Goal: Find specific page/section: Find specific page/section

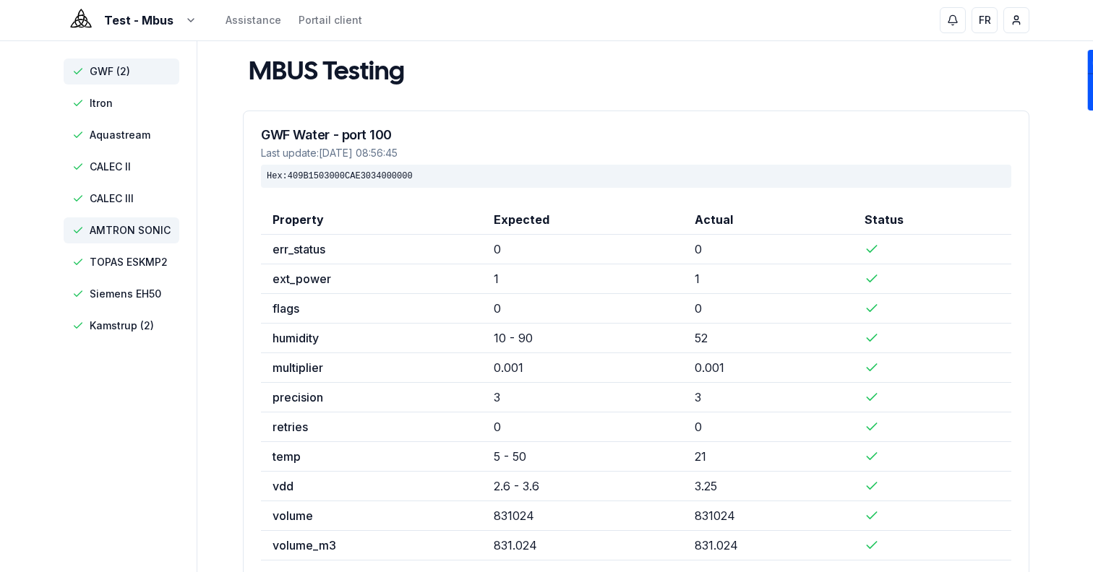
click at [164, 230] on span "AMTRON SONIC" at bounding box center [130, 230] width 81 height 14
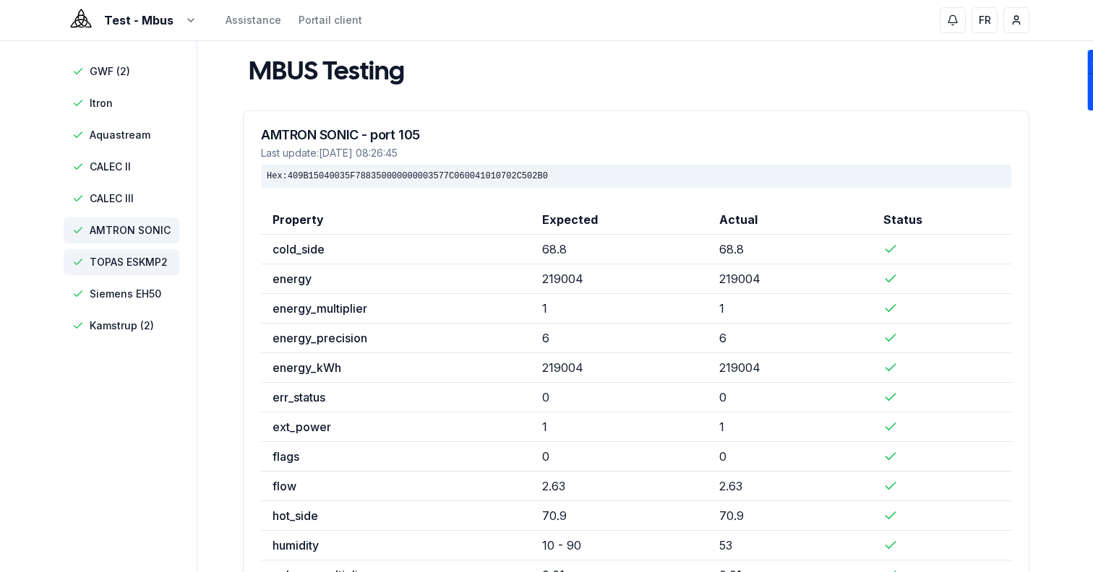
click at [169, 270] on span "TOPAS ESKMP2" at bounding box center [122, 262] width 116 height 26
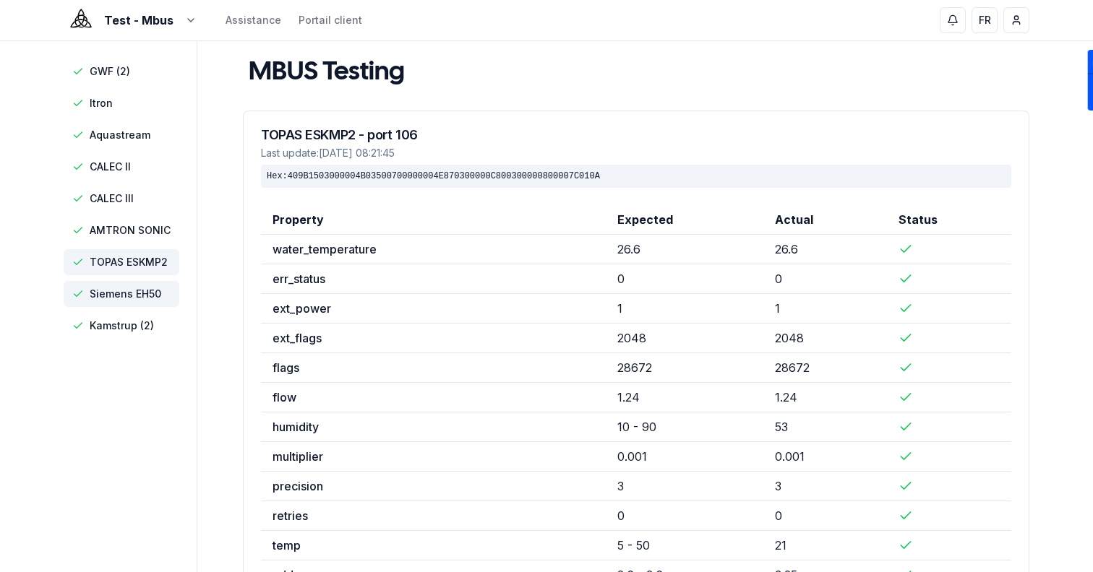
click at [160, 295] on span "Siemens EH50" at bounding box center [126, 294] width 72 height 14
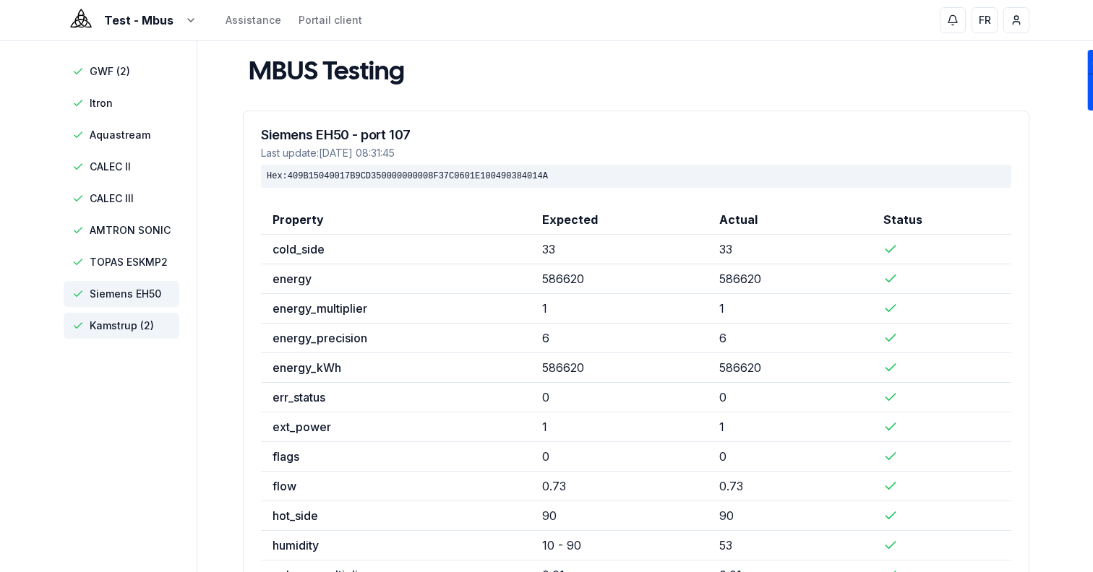
click at [146, 319] on span "Kamstrup (2)" at bounding box center [122, 326] width 64 height 14
click at [130, 294] on span "Siemens EH50" at bounding box center [126, 294] width 72 height 14
click at [130, 251] on span "TOPAS ESKMP2" at bounding box center [122, 262] width 116 height 26
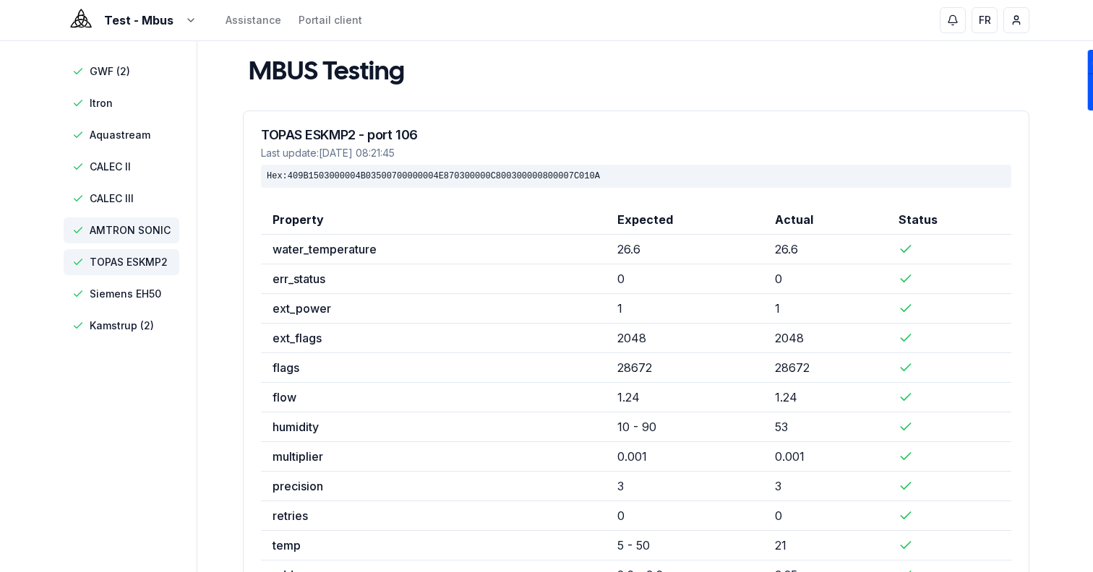
click at [133, 228] on span "AMTRON SONIC" at bounding box center [130, 230] width 81 height 14
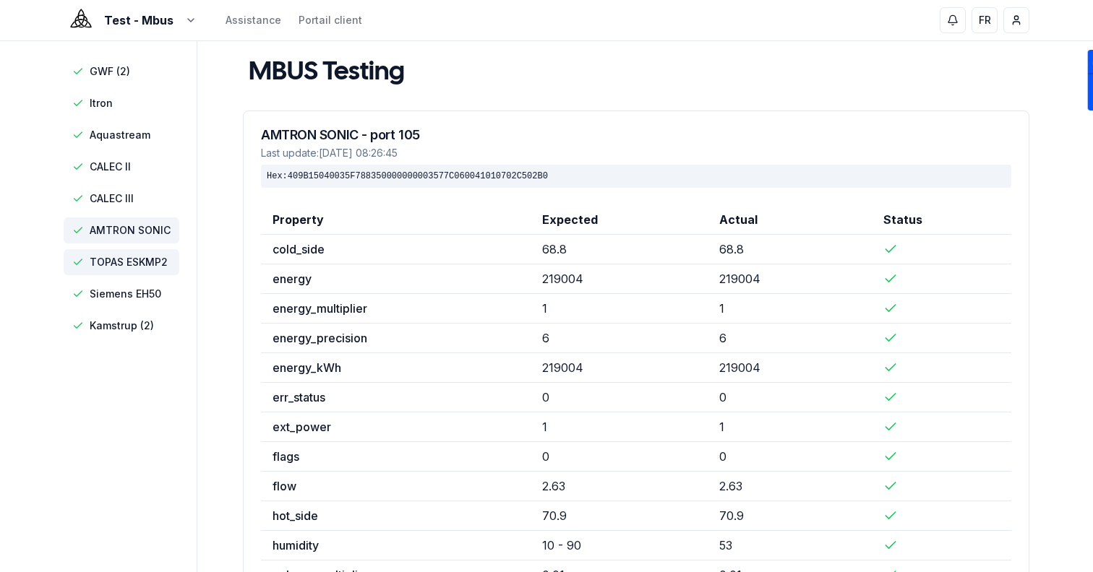
click at [141, 258] on span "TOPAS ESKMP2" at bounding box center [129, 262] width 78 height 14
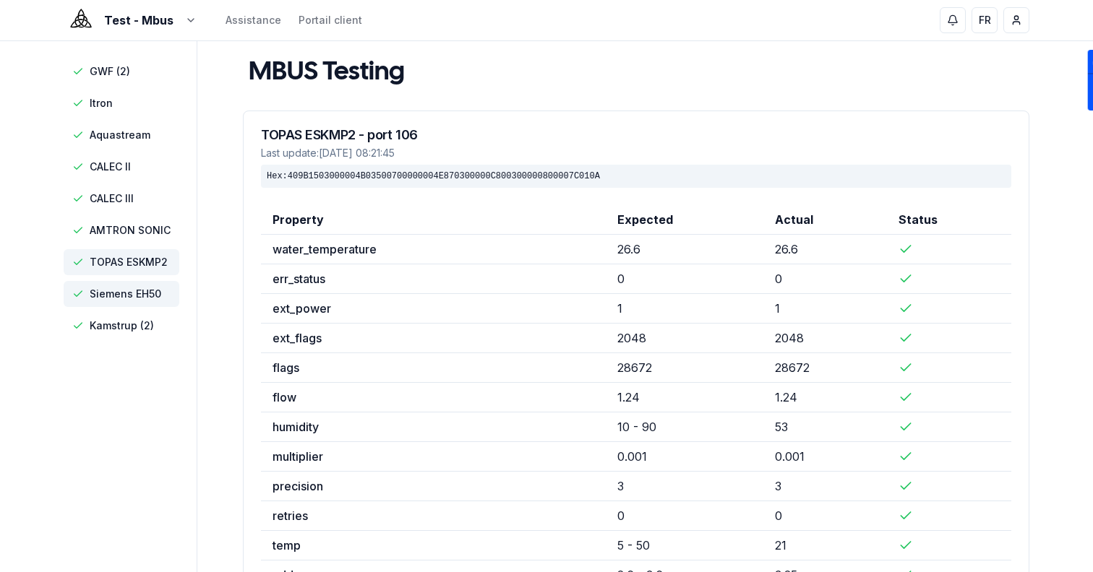
click at [146, 283] on span "Siemens EH50" at bounding box center [122, 294] width 116 height 26
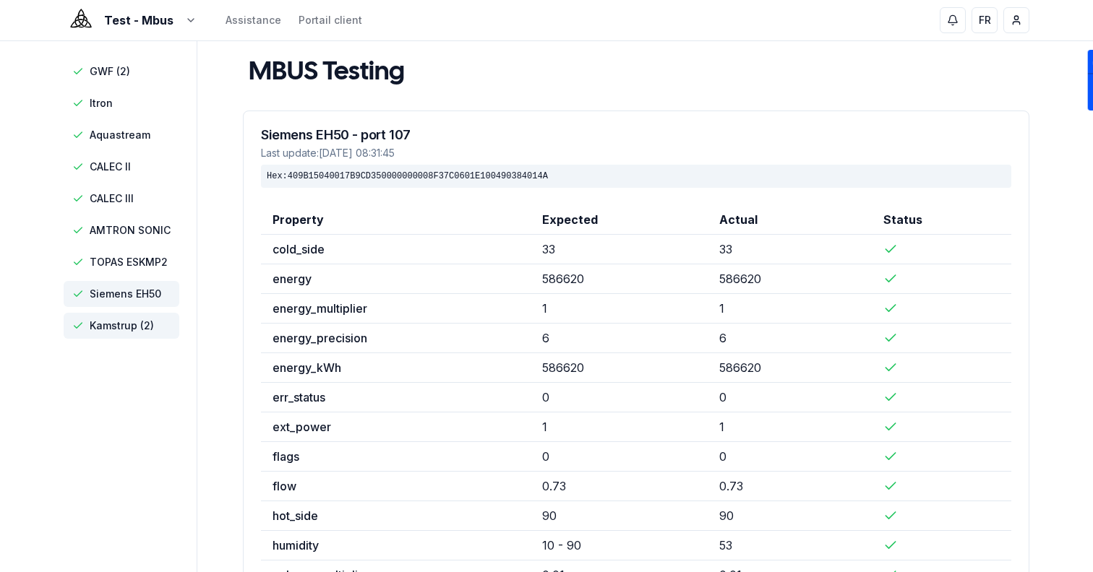
click at [150, 319] on span "Kamstrup (2)" at bounding box center [122, 326] width 64 height 14
click at [148, 289] on span "Siemens EH50" at bounding box center [126, 294] width 72 height 14
click at [152, 254] on span "TOPAS ESKMP2" at bounding box center [122, 262] width 116 height 26
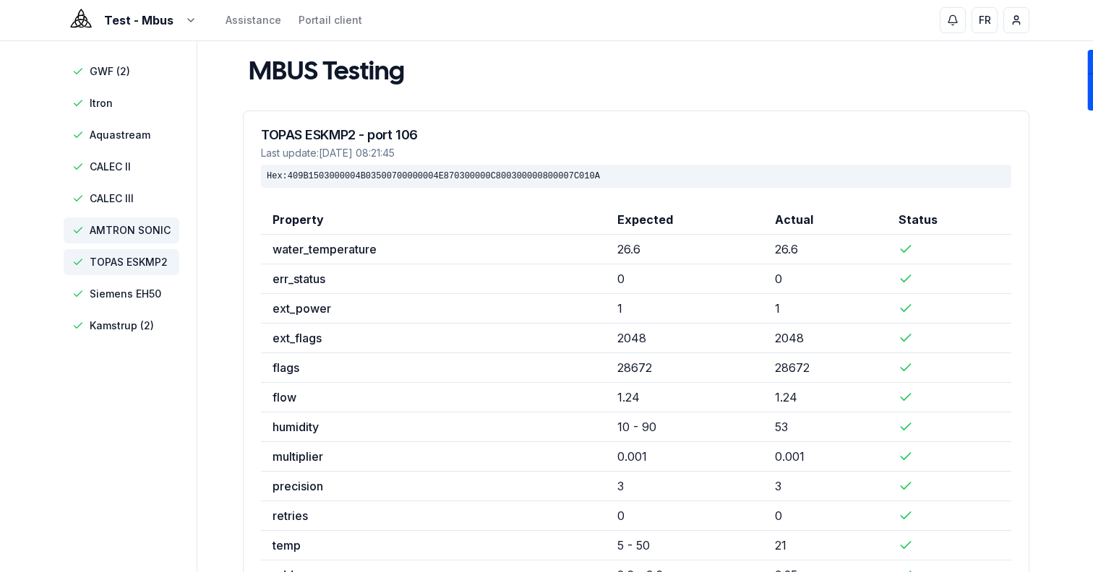
click at [152, 233] on span "AMTRON SONIC" at bounding box center [130, 230] width 81 height 14
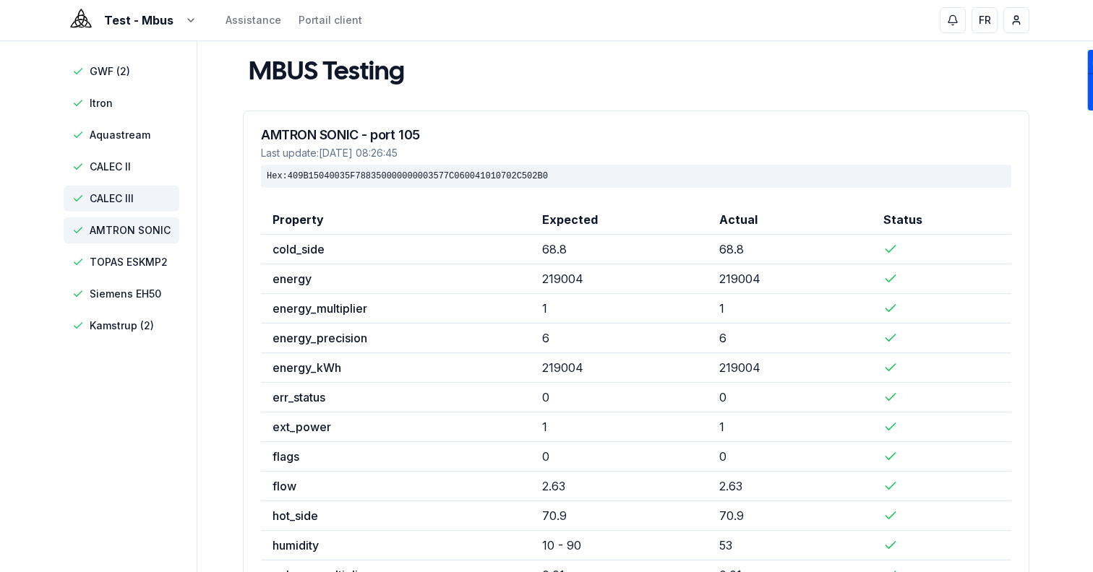
click at [142, 207] on span "CALEC III" at bounding box center [122, 199] width 116 height 26
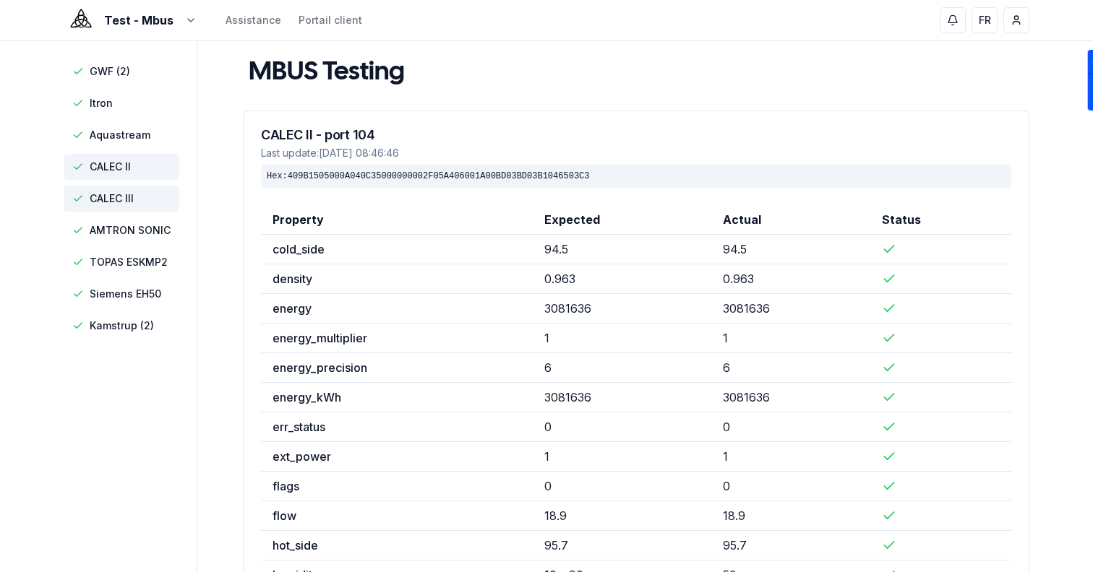
click at [144, 168] on span "CALEC II" at bounding box center [122, 167] width 116 height 26
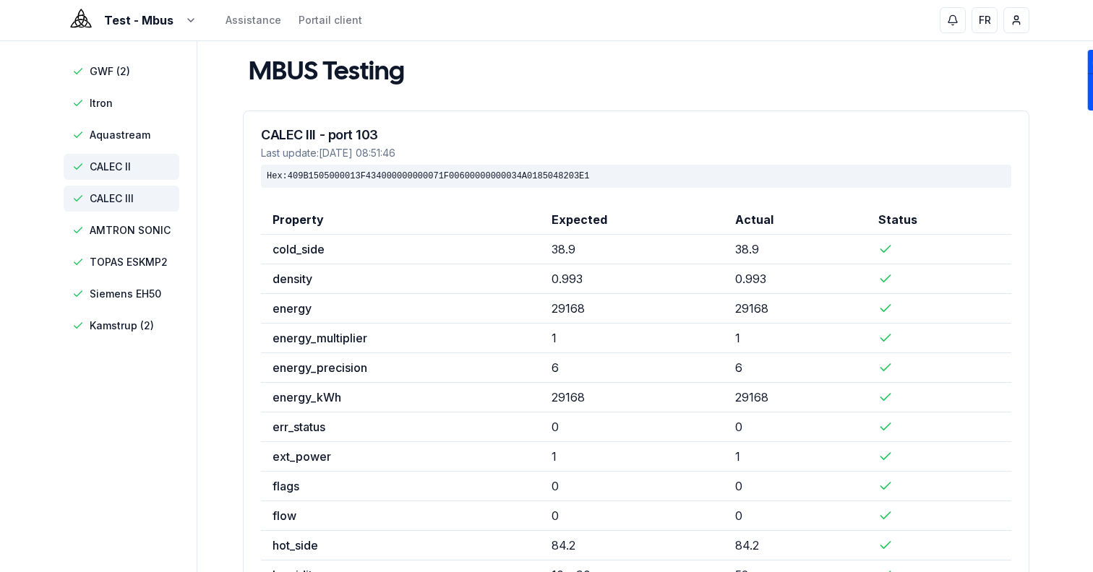
click at [149, 198] on span "CALEC III" at bounding box center [122, 199] width 116 height 26
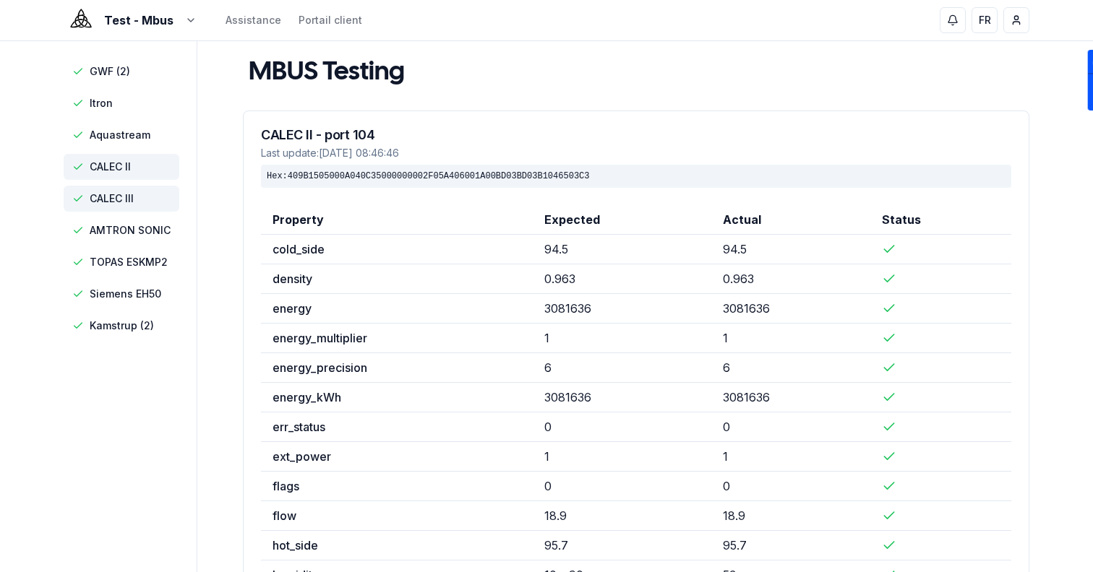
click at [146, 167] on span "CALEC II" at bounding box center [122, 167] width 116 height 26
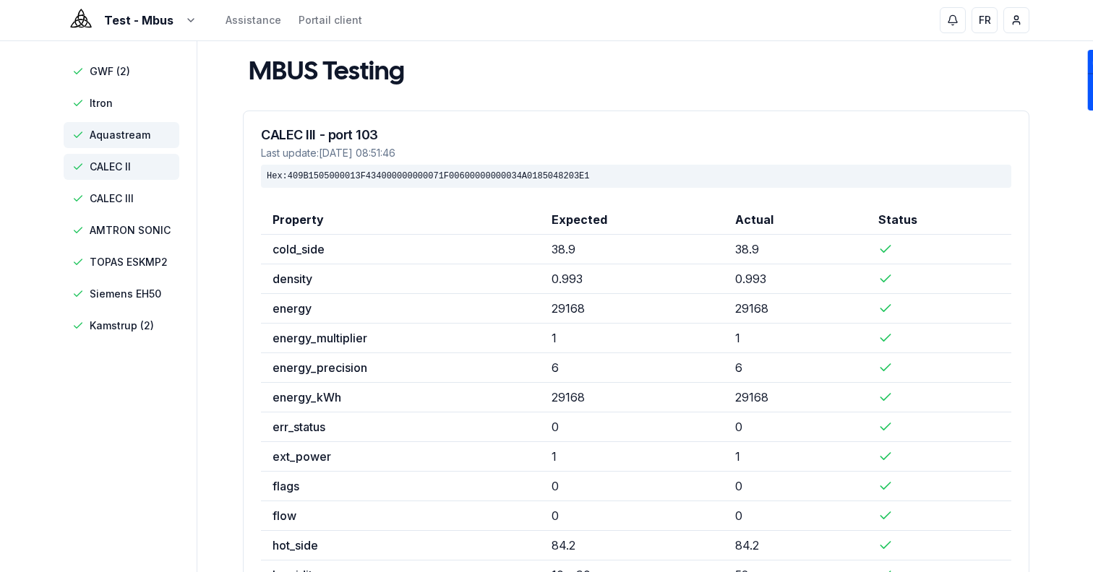
click at [146, 124] on span "Aquastream" at bounding box center [122, 135] width 116 height 26
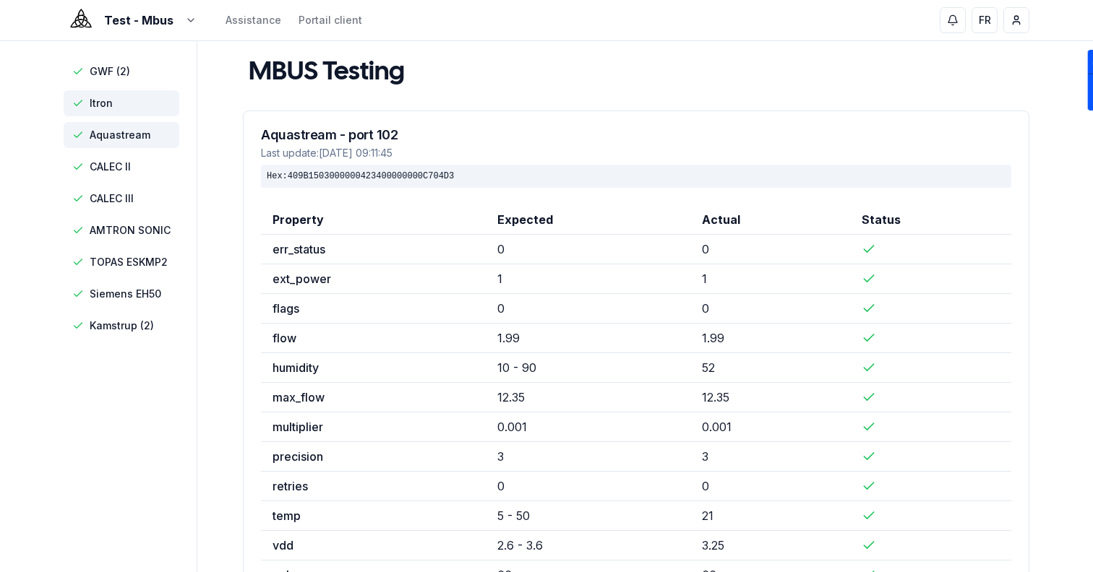
click at [137, 104] on span "Itron" at bounding box center [122, 103] width 116 height 26
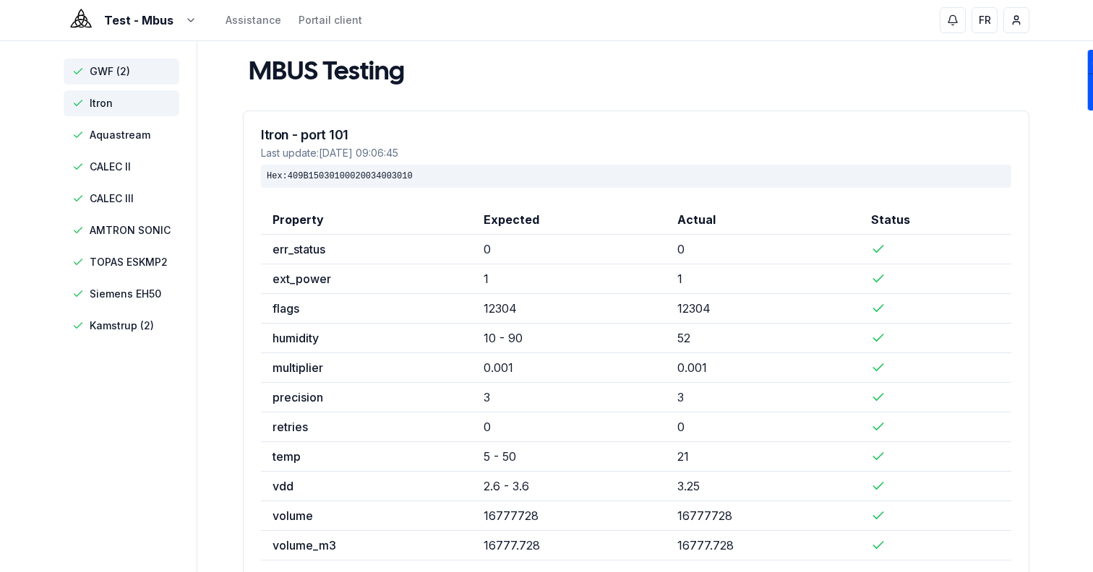
click at [135, 69] on span "GWF (2)" at bounding box center [122, 72] width 116 height 26
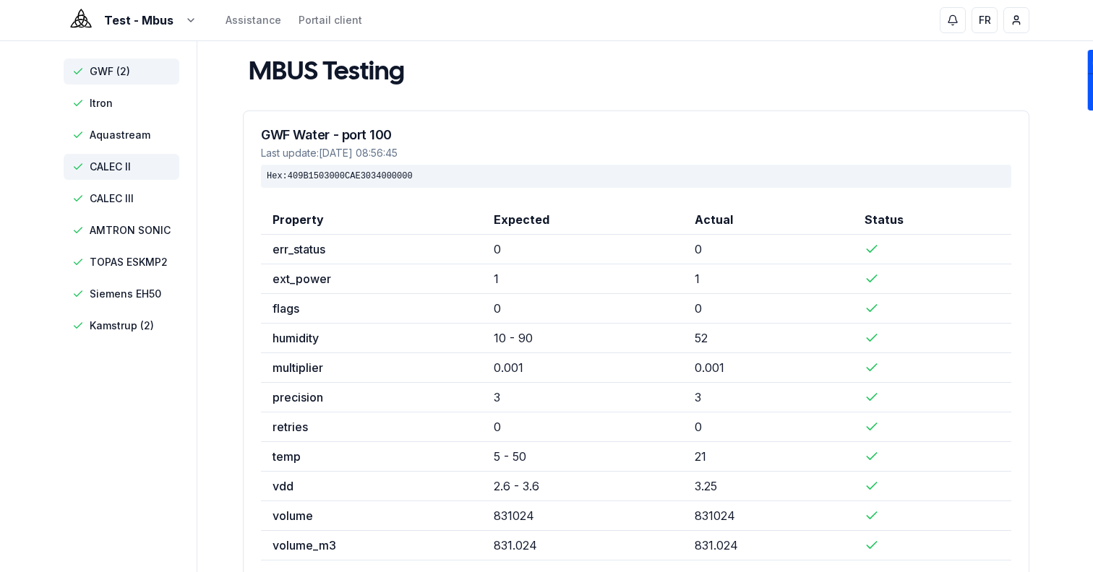
click at [123, 178] on span "CALEC II" at bounding box center [122, 167] width 116 height 26
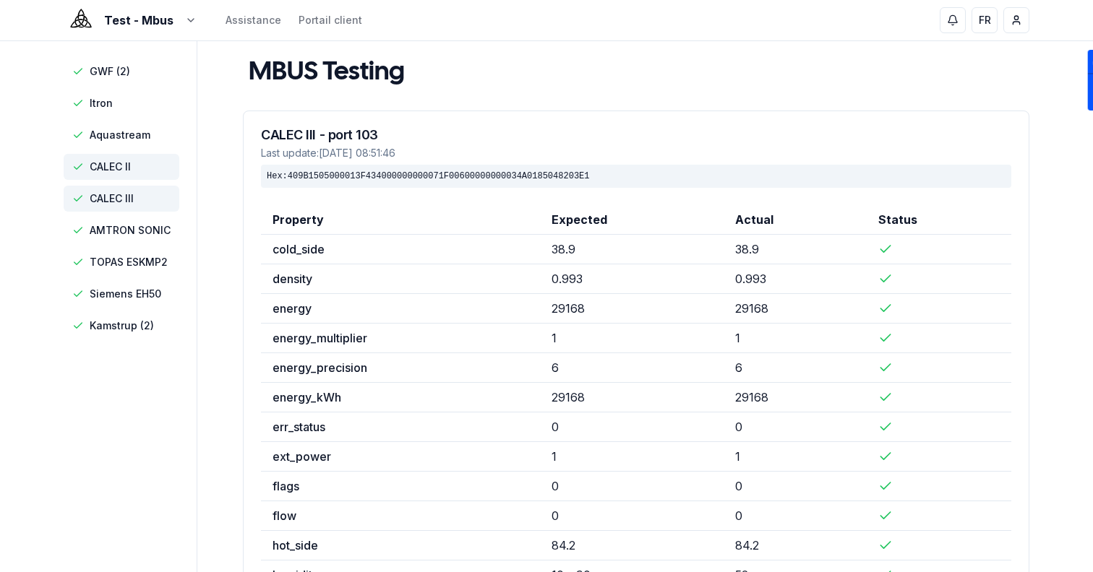
click at [124, 204] on span "CALEC III" at bounding box center [112, 198] width 44 height 14
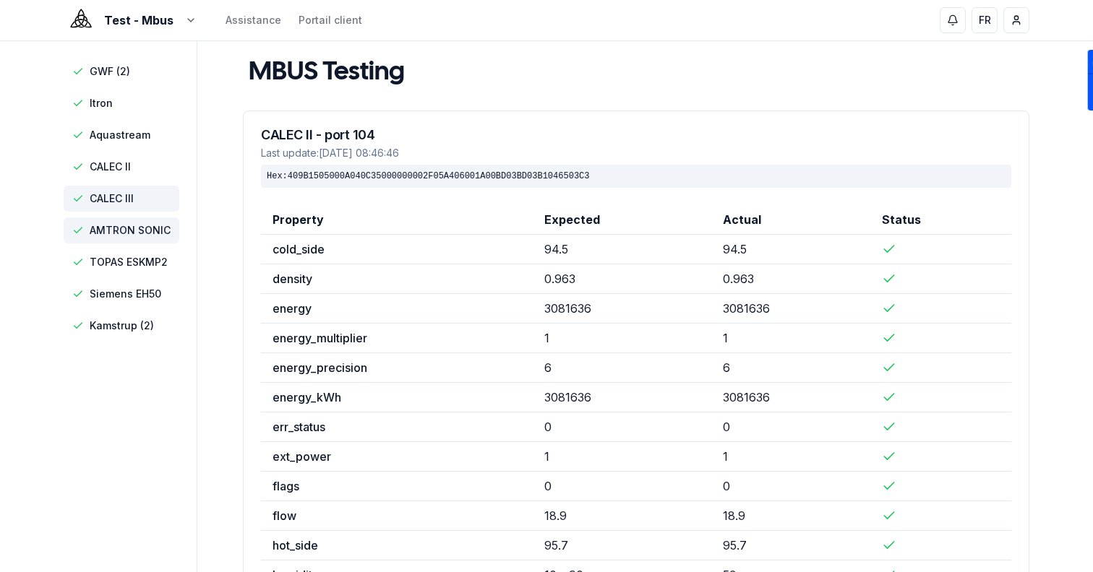
click at [129, 223] on span "AMTRON SONIC" at bounding box center [130, 230] width 81 height 14
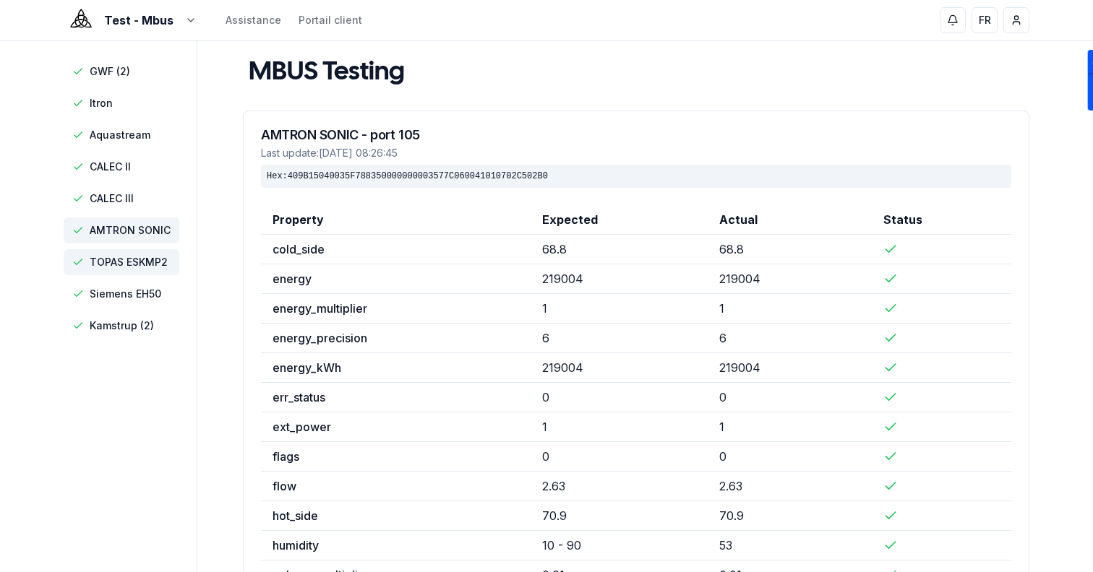
click at [134, 256] on span "TOPAS ESKMP2" at bounding box center [129, 262] width 78 height 14
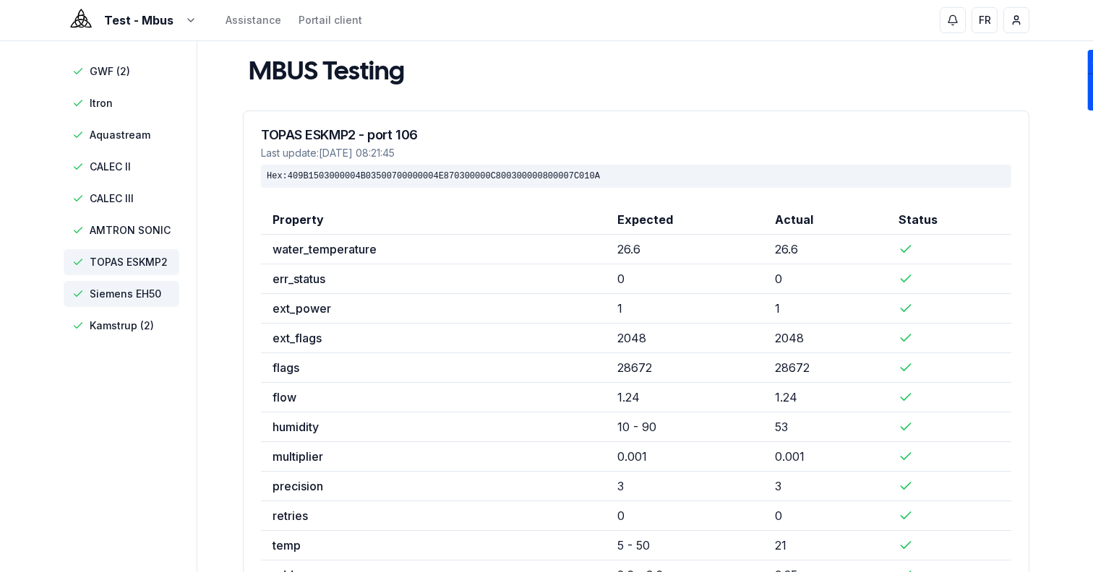
click at [138, 287] on span "Siemens EH50" at bounding box center [126, 294] width 72 height 14
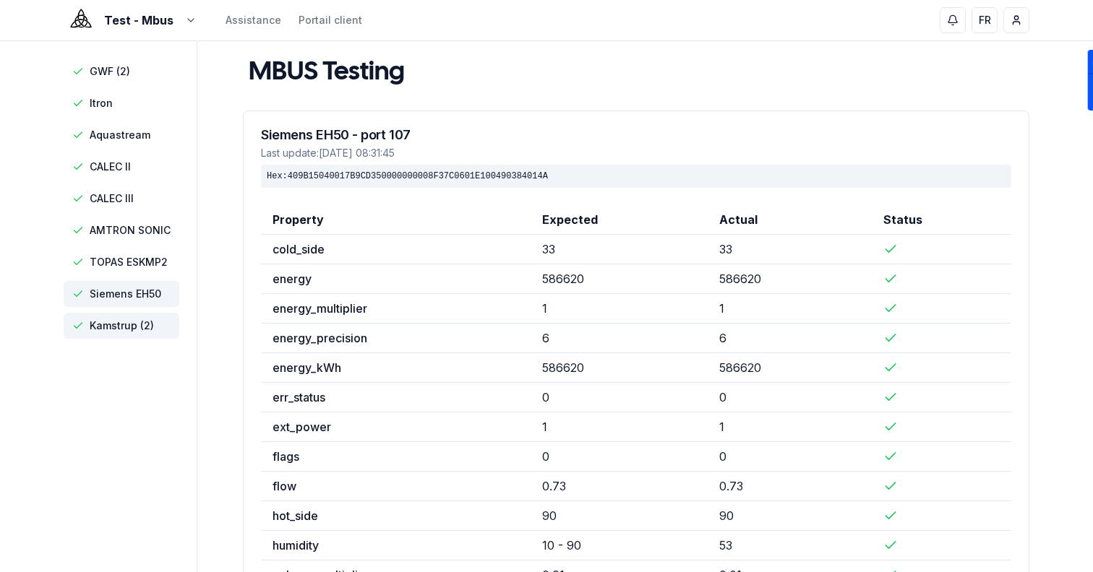
click at [142, 317] on span "Kamstrup (2)" at bounding box center [122, 326] width 116 height 26
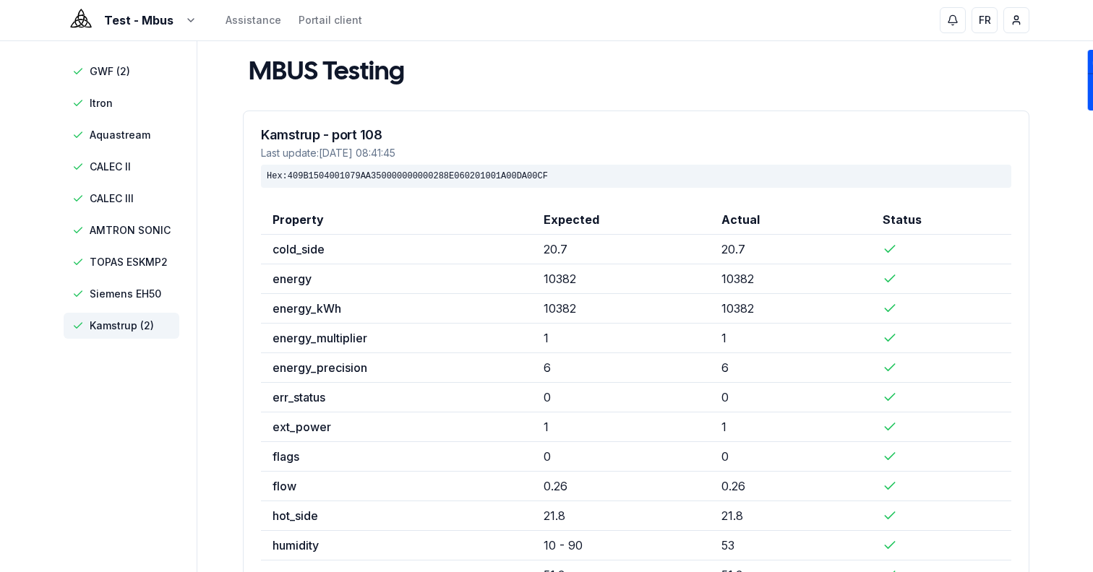
click at [454, 173] on div "Hex: 409B1504001079AA350000000000288E060201001A00DA00CF" at bounding box center [636, 176] width 750 height 23
click at [131, 69] on span "GWF (2)" at bounding box center [122, 72] width 116 height 26
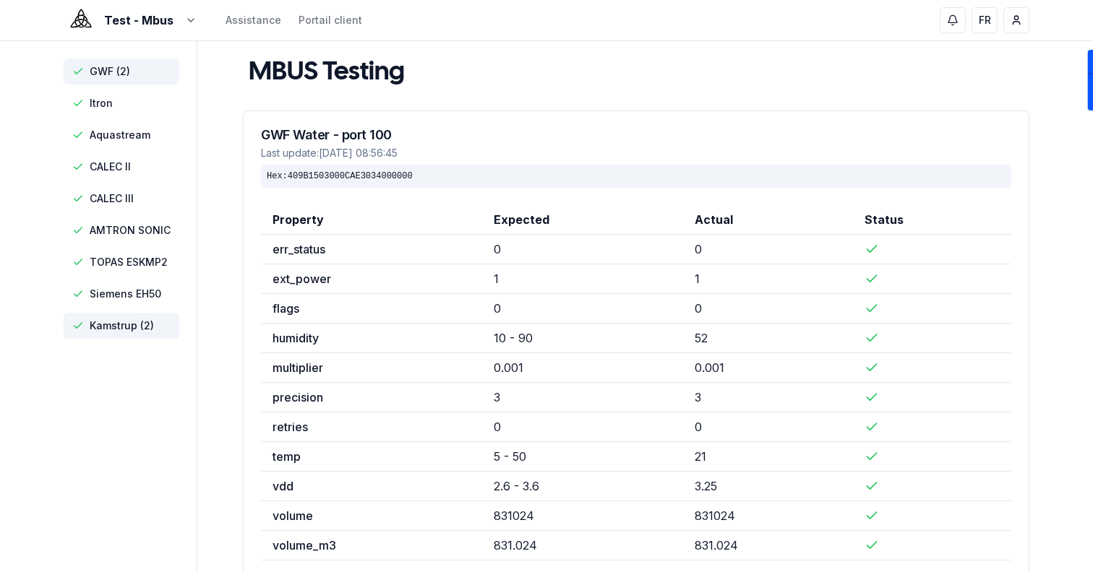
click at [167, 332] on span "Kamstrup (2)" at bounding box center [122, 326] width 116 height 26
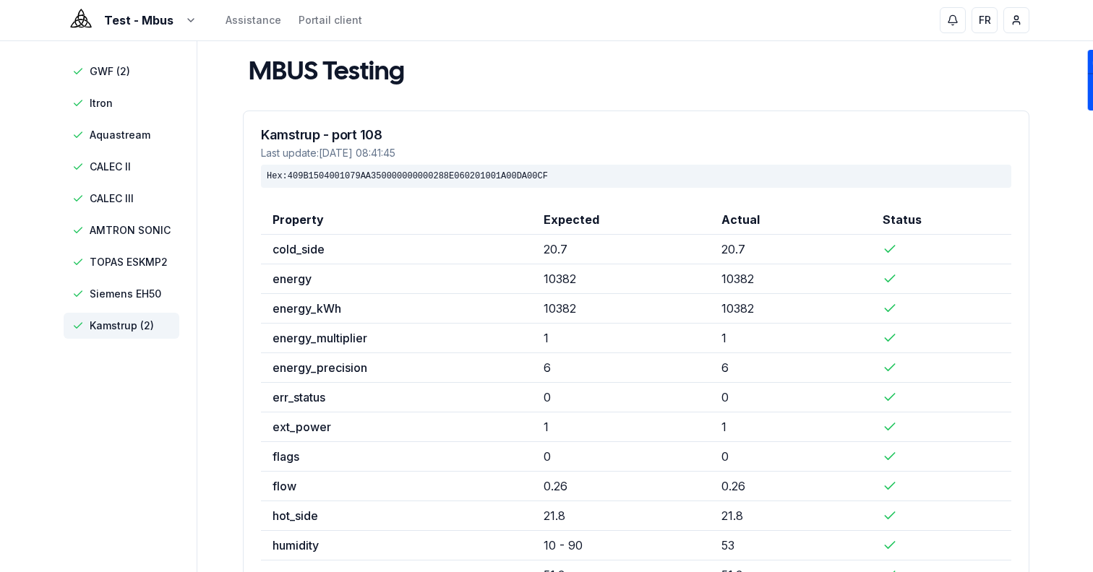
click at [416, 152] on div "Last update: [DATE] 08:41:45" at bounding box center [636, 153] width 750 height 14
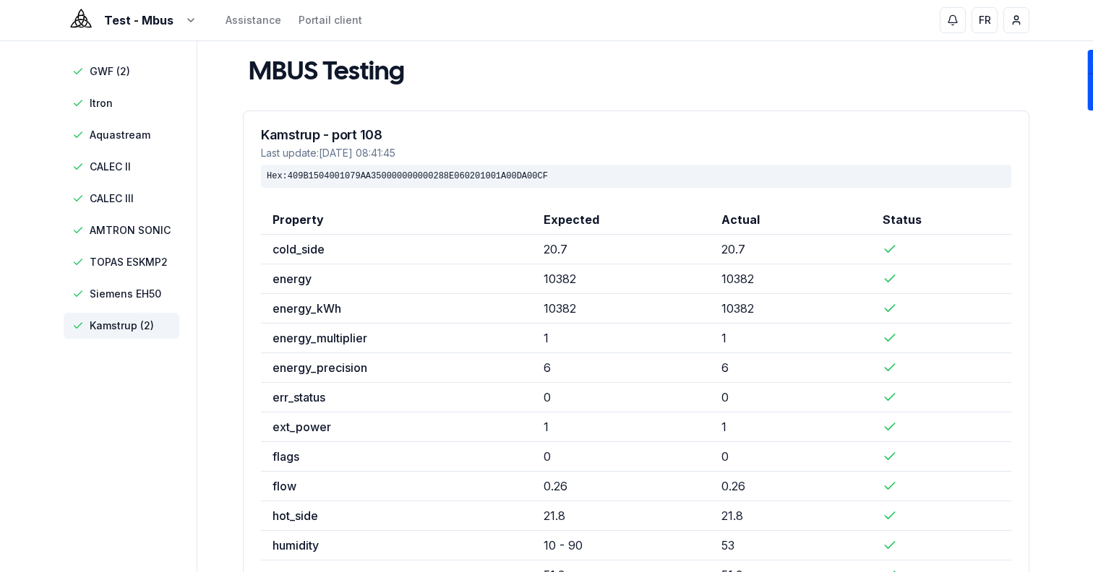
click at [416, 152] on div "Last update: [DATE] 08:41:45" at bounding box center [636, 153] width 750 height 14
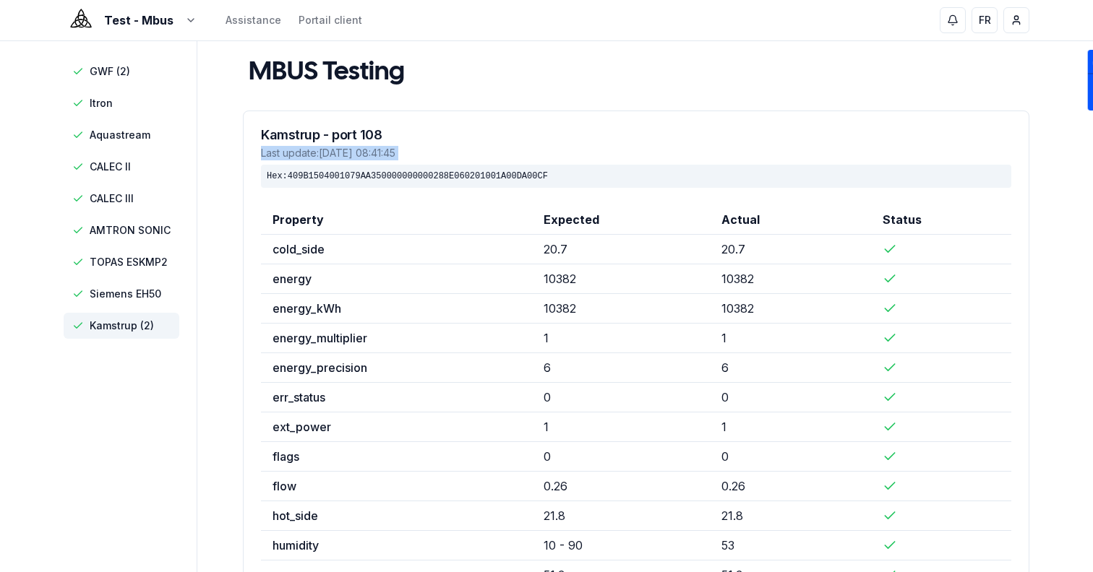
click at [416, 152] on div "Last update: [DATE] 08:41:45" at bounding box center [636, 153] width 750 height 14
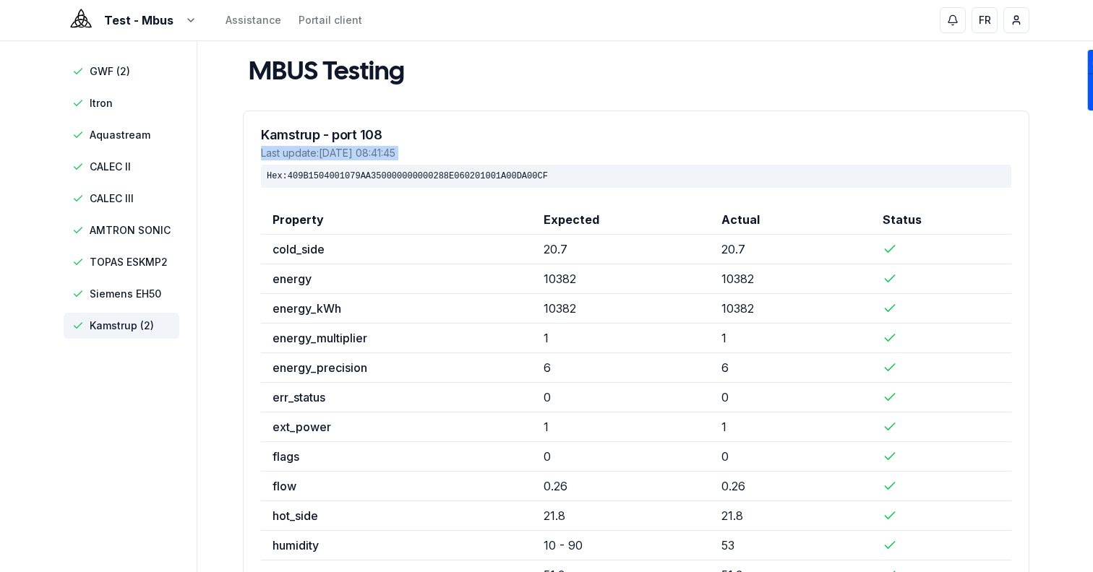
click at [416, 152] on div "Last update: [DATE] 08:41:45" at bounding box center [636, 153] width 750 height 14
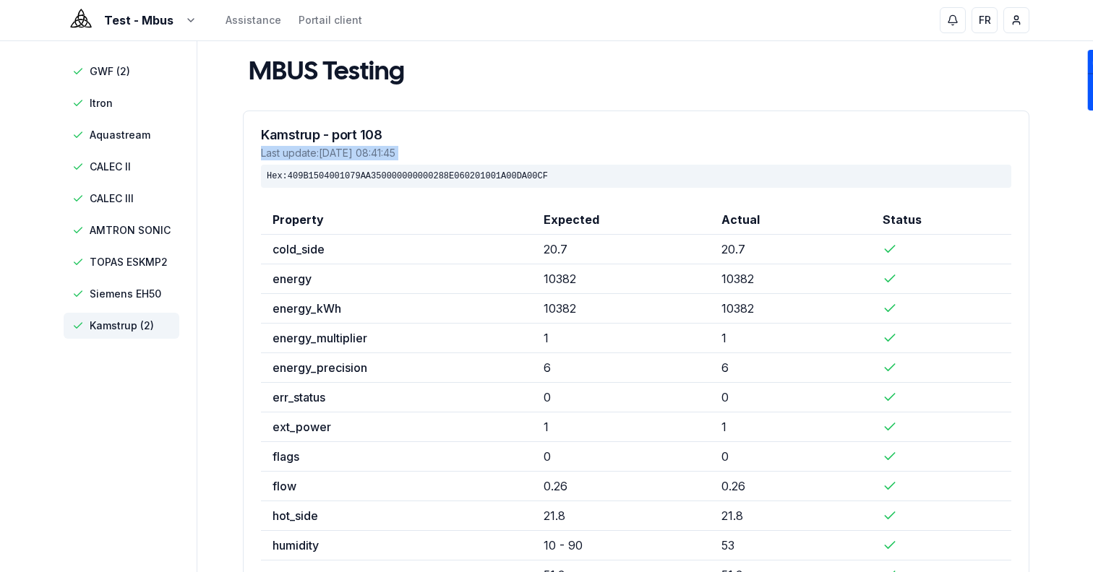
click at [432, 181] on div "Hex: 409B1504001079AA350000000000288E060201001A00DA00CF" at bounding box center [636, 176] width 750 height 23
click at [640, 120] on div "Kamstrup - port 108 Last update: [DATE] 08:41:45 Hex: 409B1504001079AA350000000…" at bounding box center [636, 158] width 785 height 94
click at [526, 180] on div "Hex: 409B1504001079AA350000000000288E060201001A00DA00CF" at bounding box center [636, 176] width 750 height 23
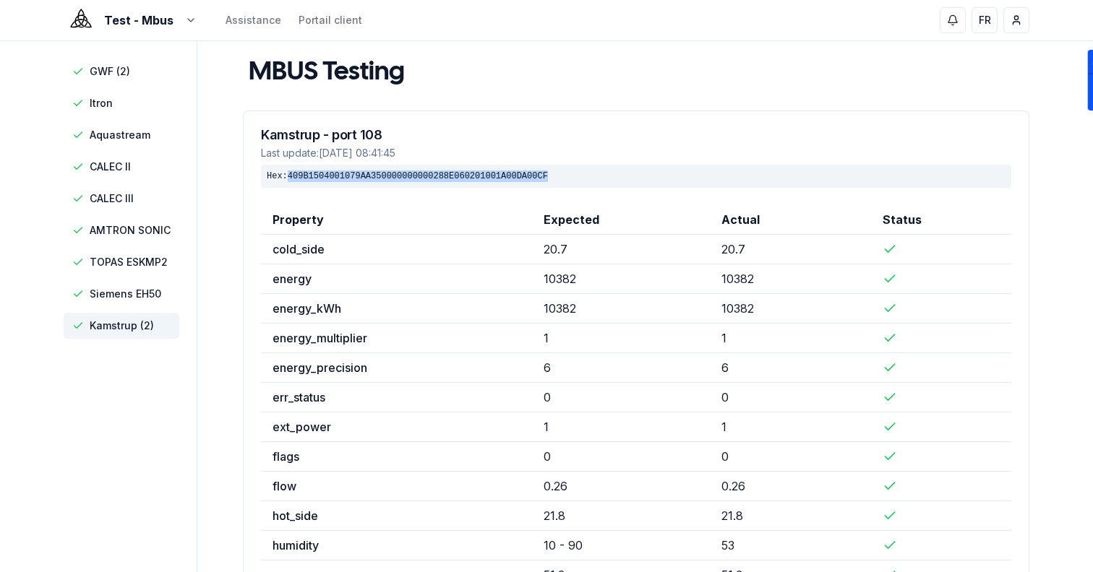
click at [526, 180] on div "Hex: 409B1504001079AA350000000000288E060201001A00DA00CF" at bounding box center [636, 176] width 750 height 23
click at [530, 169] on div "Hex: 409B1504001079AA350000000000288E060201001A00DA00CF" at bounding box center [636, 176] width 750 height 23
click at [533, 174] on div "Hex: 409B1504001079AA350000000000288E060201001A00DA00CF" at bounding box center [636, 176] width 750 height 23
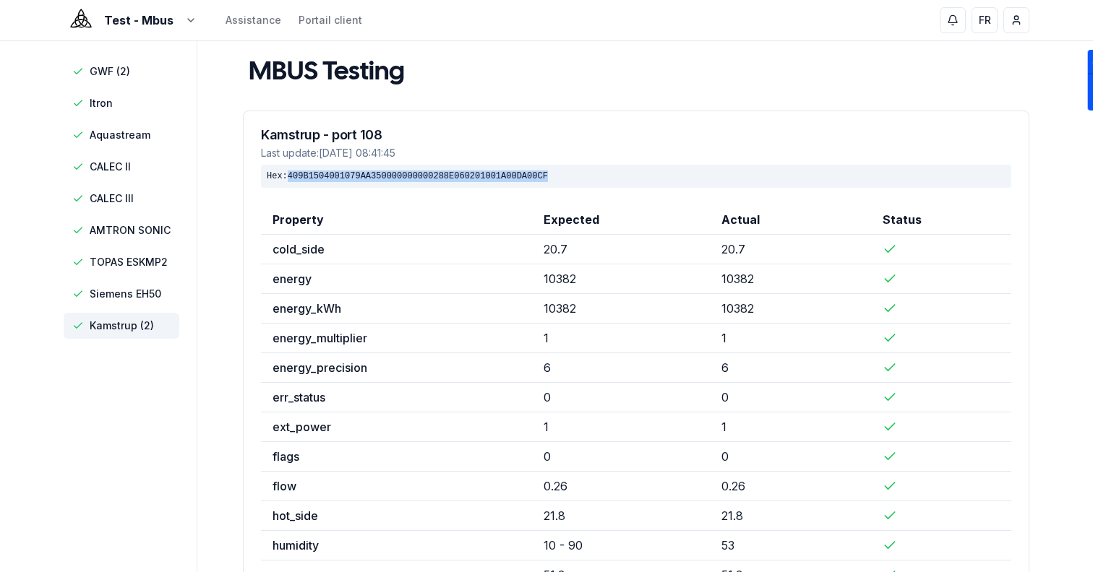
click at [533, 174] on div "Hex: 409B1504001079AA350000000000288E060201001A00DA00CF" at bounding box center [636, 176] width 750 height 23
click at [293, 125] on div "Kamstrup - port 108 Last update: [DATE] 08:41:45 Hex: 409B1504001079AA350000000…" at bounding box center [636, 158] width 785 height 94
click at [293, 129] on h3 "Kamstrup - port 108" at bounding box center [636, 135] width 750 height 13
click at [322, 135] on h3 "Kamstrup - port 108" at bounding box center [636, 135] width 750 height 13
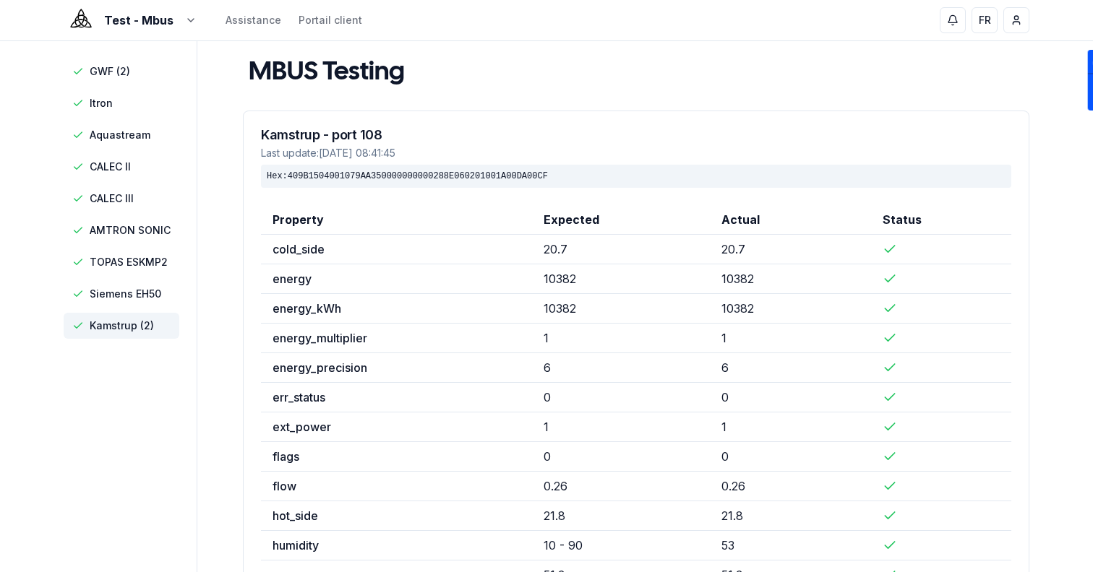
click at [322, 135] on h3 "Kamstrup - port 108" at bounding box center [636, 135] width 750 height 13
click at [344, 137] on h3 "Kamstrup - port 108" at bounding box center [636, 135] width 750 height 13
click at [372, 138] on h3 "Kamstrup - port 108" at bounding box center [636, 135] width 750 height 13
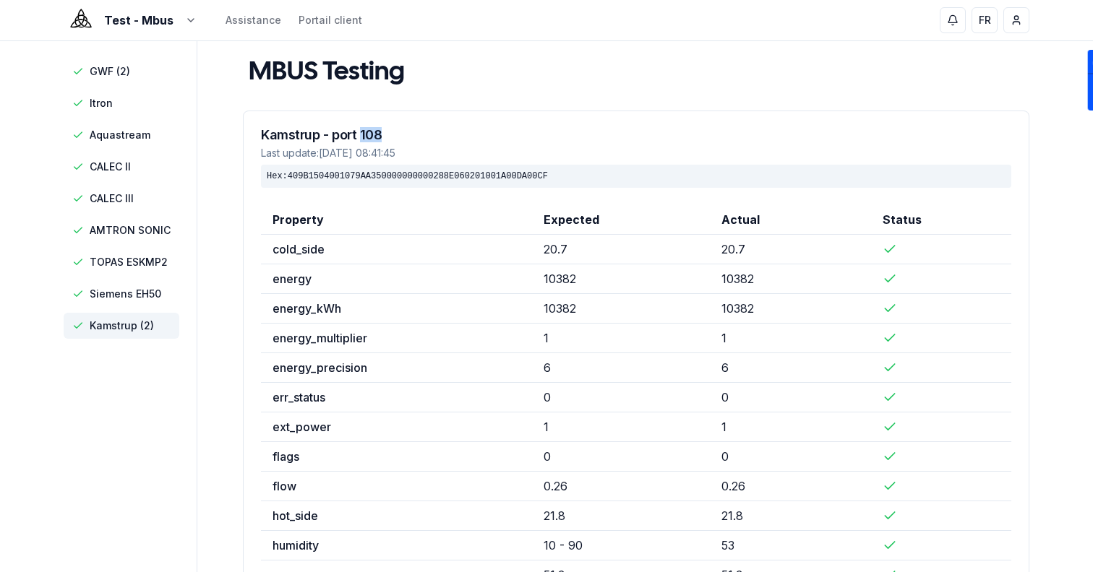
click at [274, 152] on div "Last update: [DATE] 08:41:45" at bounding box center [636, 153] width 750 height 14
click at [306, 153] on div "Last update: [DATE] 08:41:45" at bounding box center [636, 153] width 750 height 14
click at [335, 158] on div "Last update: [DATE] 08:41:45" at bounding box center [636, 153] width 750 height 14
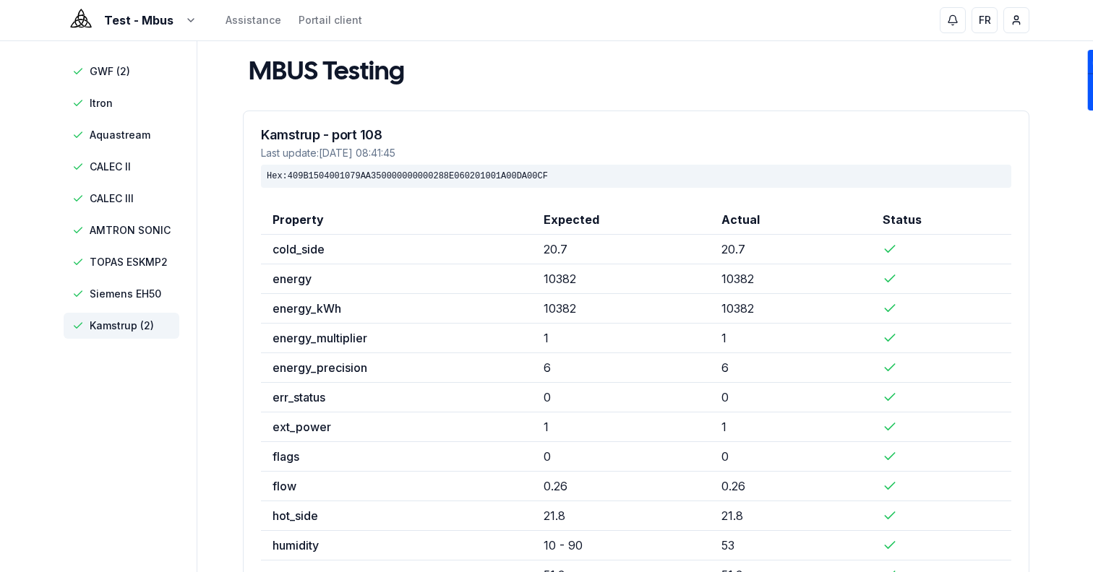
click at [335, 158] on div "Last update: [DATE] 08:41:45" at bounding box center [636, 153] width 750 height 14
click at [356, 156] on div "Last update: [DATE] 08:41:45" at bounding box center [636, 153] width 750 height 14
click at [376, 155] on div "Last update: [DATE] 08:41:45" at bounding box center [636, 153] width 750 height 14
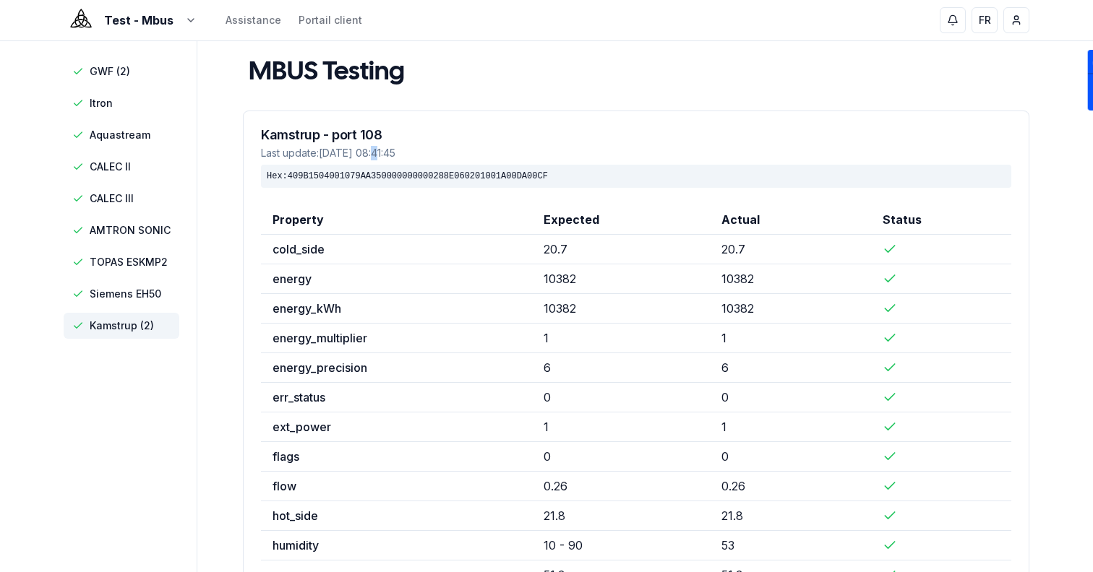
click at [371, 152] on div "Last update: [DATE] 08:41:45" at bounding box center [636, 153] width 750 height 14
click at [387, 154] on div "Last update: [DATE] 08:41:45" at bounding box center [636, 153] width 750 height 14
click at [403, 155] on div "Last update: [DATE] 08:41:45" at bounding box center [636, 153] width 750 height 14
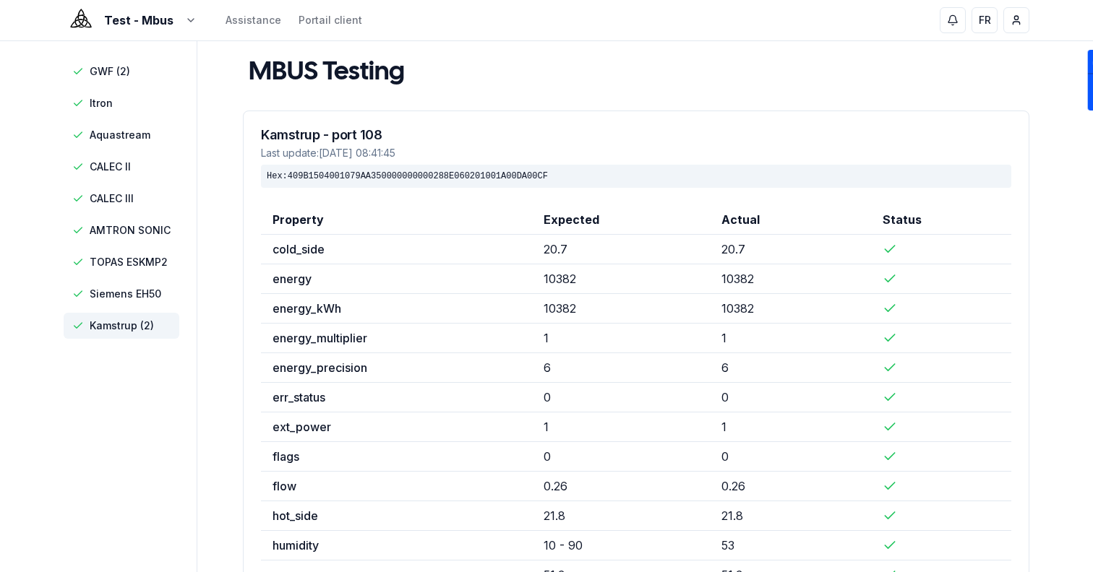
click at [403, 155] on div "Last update: [DATE] 08:41:45" at bounding box center [636, 153] width 750 height 14
click at [416, 155] on div "Last update: [DATE] 08:41:45" at bounding box center [636, 153] width 750 height 14
click at [403, 155] on div "Last update: [DATE] 08:41:45" at bounding box center [636, 153] width 750 height 14
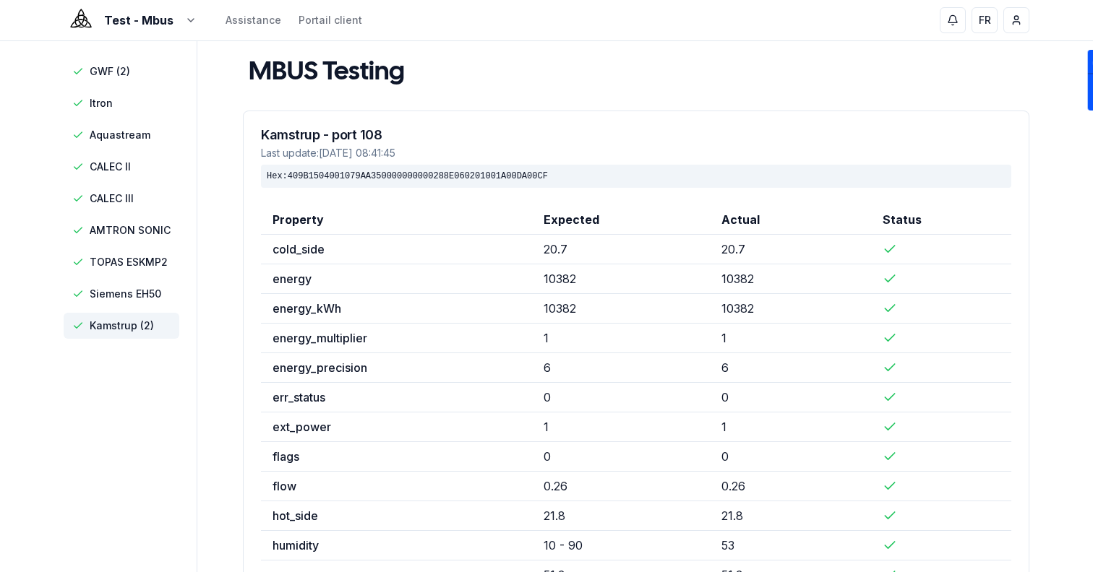
click at [385, 155] on div "Last update: [DATE] 08:41:45" at bounding box center [636, 153] width 750 height 14
click at [371, 154] on div "Last update: [DATE] 08:41:45" at bounding box center [636, 153] width 750 height 14
click at [358, 152] on div "Last update: [DATE] 08:41:45" at bounding box center [636, 153] width 750 height 14
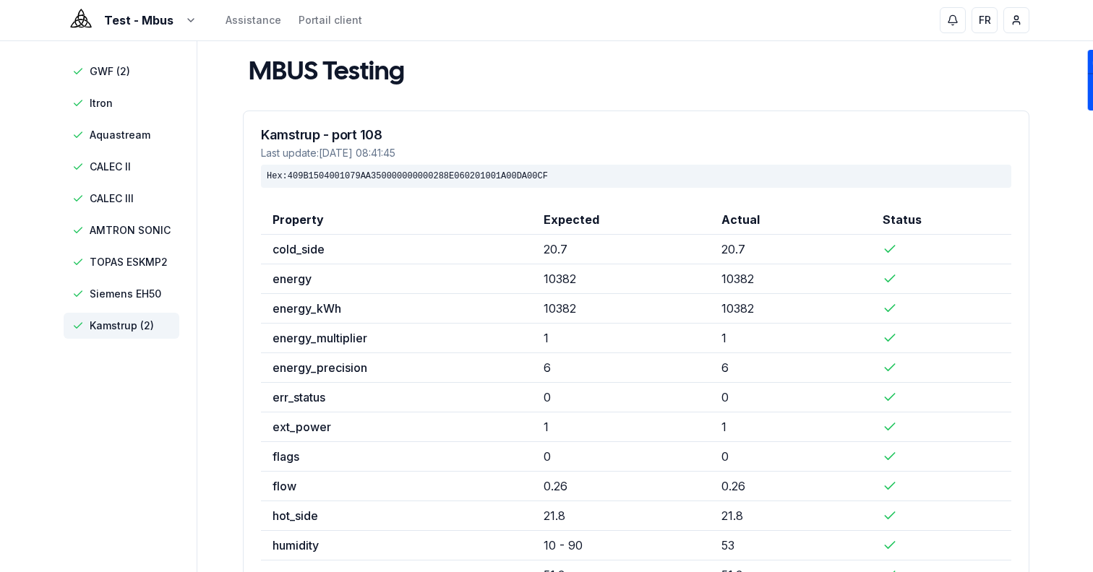
click at [358, 152] on div "Last update: [DATE] 08:41:45" at bounding box center [636, 153] width 750 height 14
click at [331, 152] on div "Last update: [DATE] 08:41:45" at bounding box center [636, 153] width 750 height 14
click at [306, 153] on div "Last update: [DATE] 08:41:45" at bounding box center [636, 153] width 750 height 14
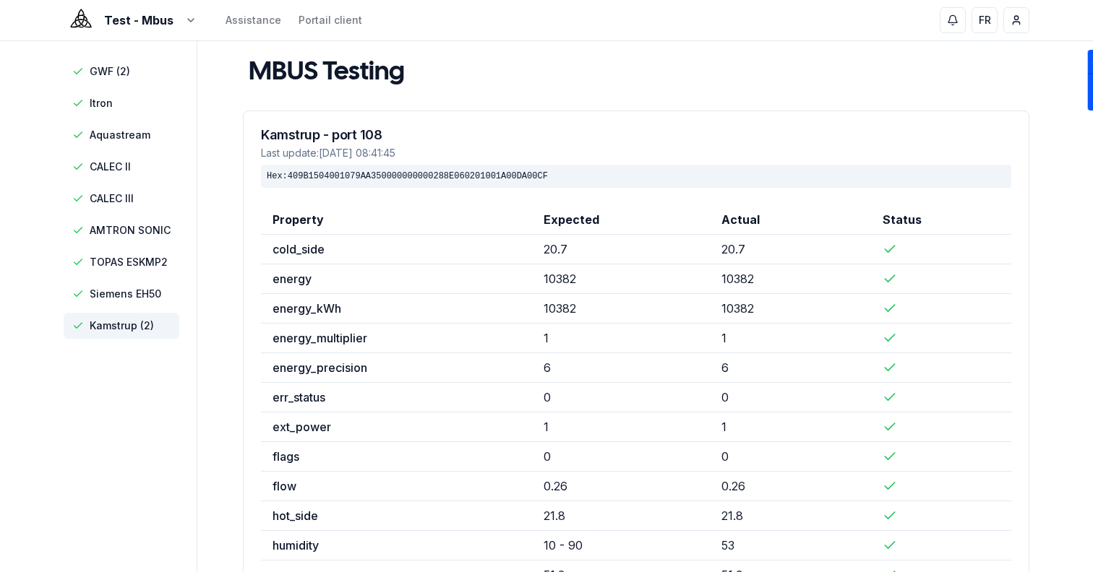
click at [264, 158] on div "Last update: [DATE] 08:41:45" at bounding box center [636, 153] width 750 height 14
click at [300, 157] on div "Last update: [DATE] 08:41:45" at bounding box center [636, 153] width 750 height 14
click at [331, 158] on div "Last update: [DATE] 08:41:45" at bounding box center [636, 153] width 750 height 14
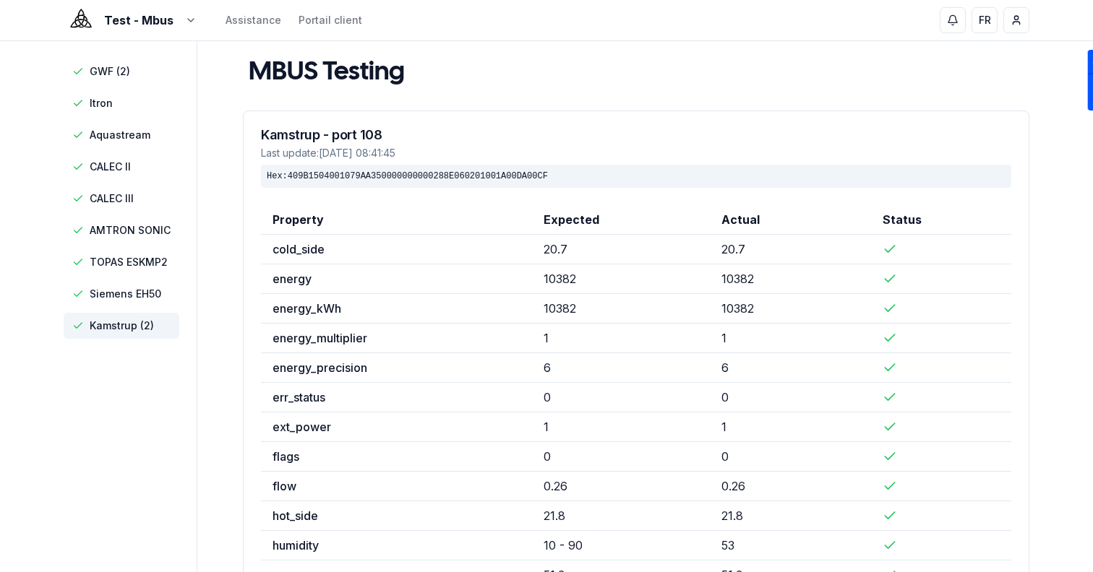
click at [331, 158] on div "Last update: [DATE] 08:41:45" at bounding box center [636, 153] width 750 height 14
click at [355, 154] on div "Last update: [DATE] 08:41:45" at bounding box center [636, 153] width 750 height 14
click at [375, 155] on div "Last update: [DATE] 08:41:45" at bounding box center [636, 153] width 750 height 14
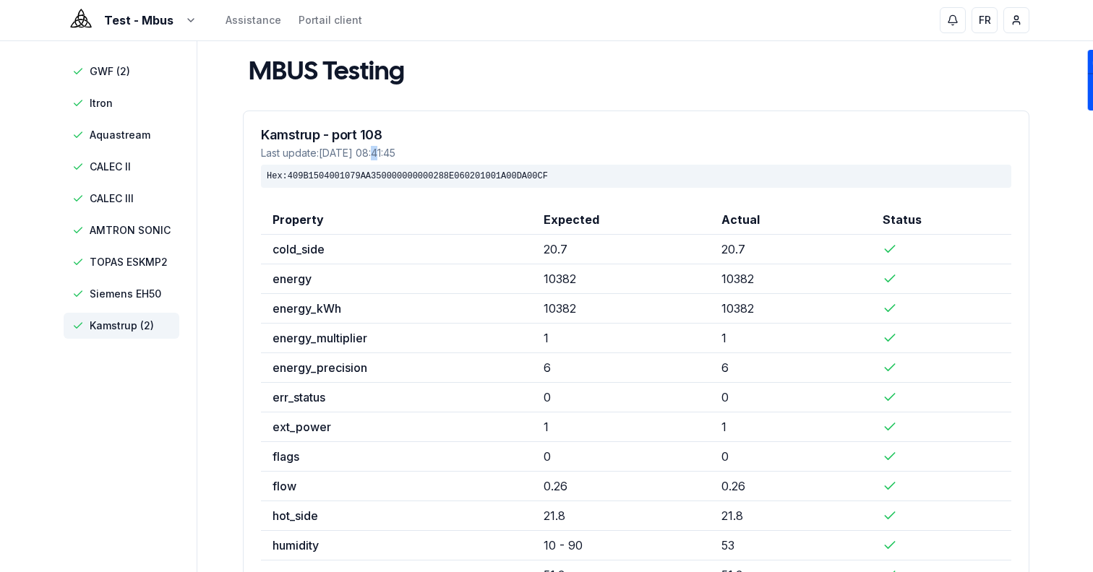
click at [373, 155] on div "Last update: [DATE] 08:41:45" at bounding box center [636, 153] width 750 height 14
click at [389, 155] on div "Last update: [DATE] 08:41:45" at bounding box center [636, 153] width 750 height 14
click at [167, 29] on div "Test - Mbus Assistance Portail client FR [PERSON_NAME]" at bounding box center [546, 20] width 1012 height 40
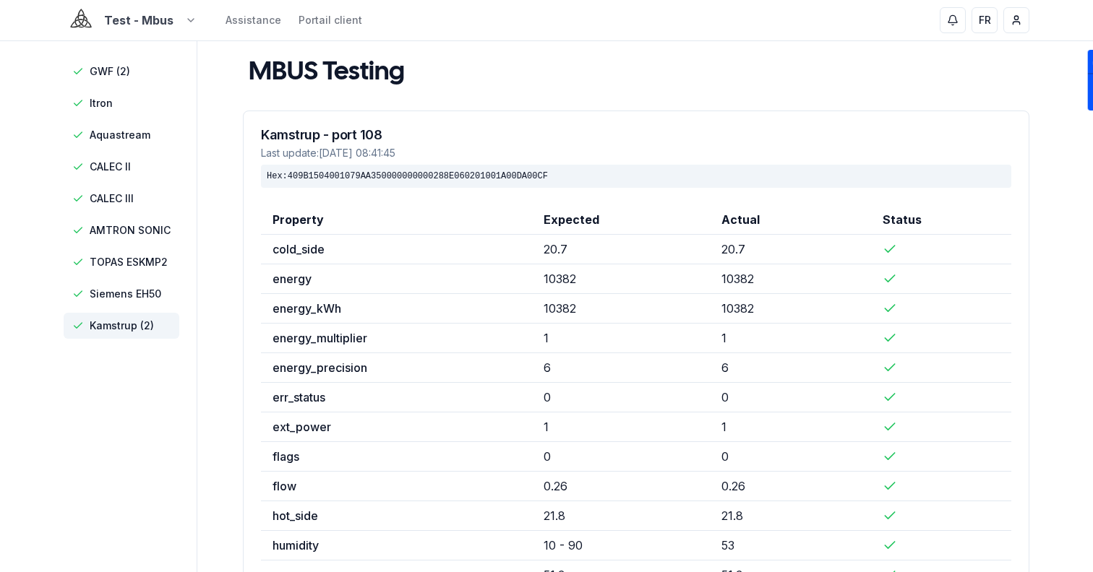
click at [147, 23] on html "Test - Mbus Assistance Portail client FR Sami GWF (2) Itron Aquastream CALEC II…" at bounding box center [546, 451] width 1093 height 903
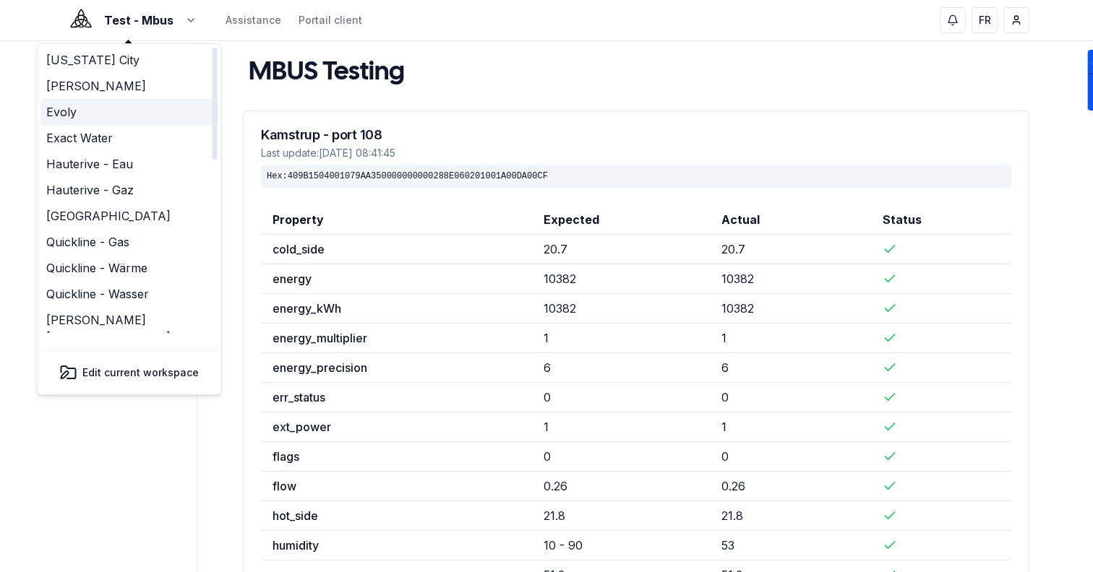
click at [142, 107] on link "Evoly" at bounding box center [129, 112] width 178 height 26
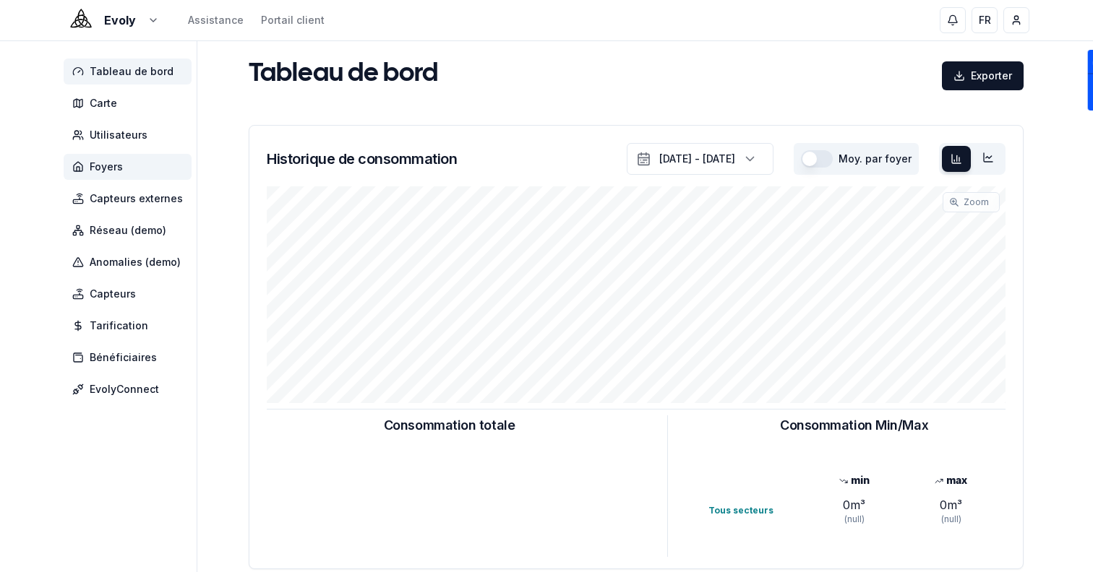
click at [157, 167] on span "Foyers" at bounding box center [128, 167] width 128 height 26
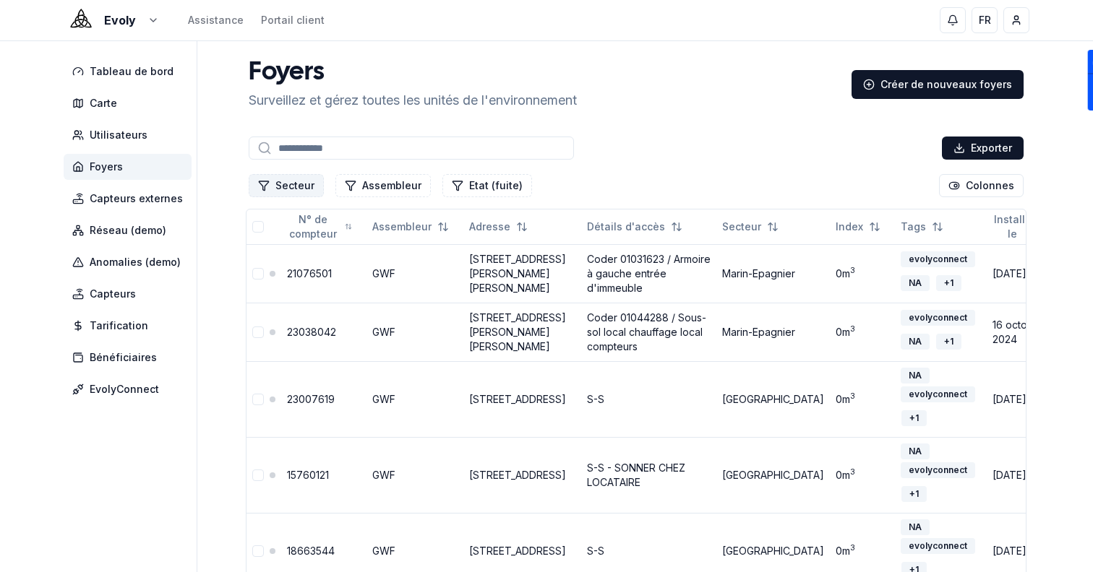
click at [294, 185] on button "Secteur" at bounding box center [286, 185] width 75 height 23
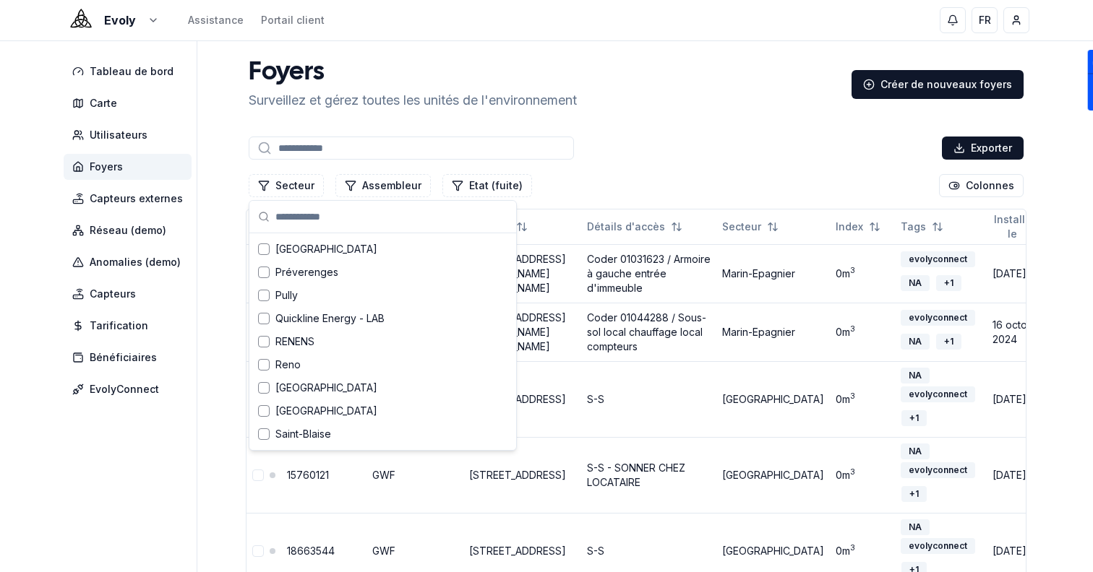
scroll to position [1684, 0]
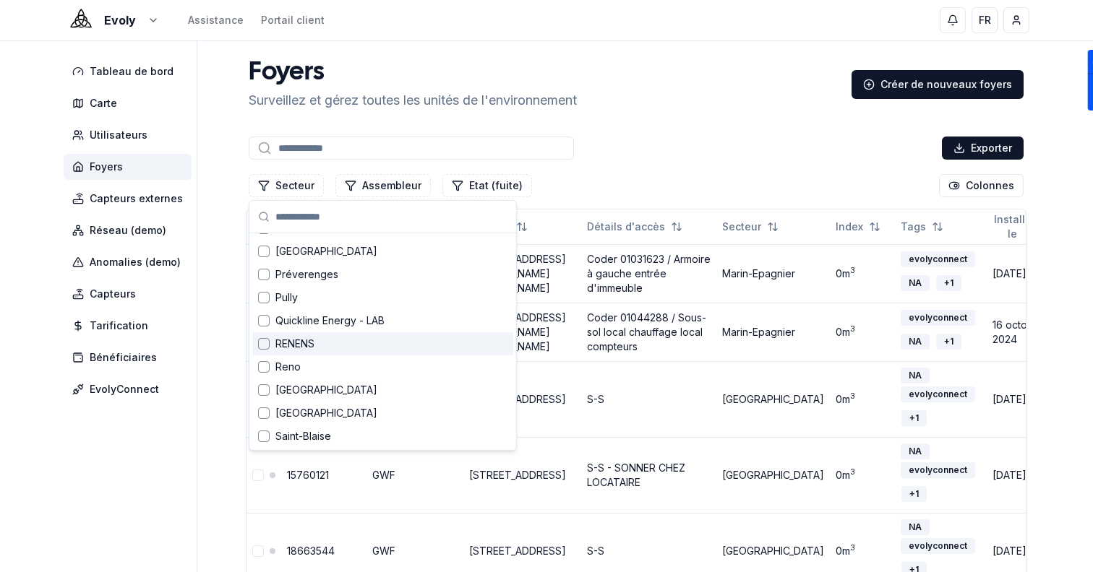
click at [327, 341] on div "RENENS" at bounding box center [382, 343] width 261 height 23
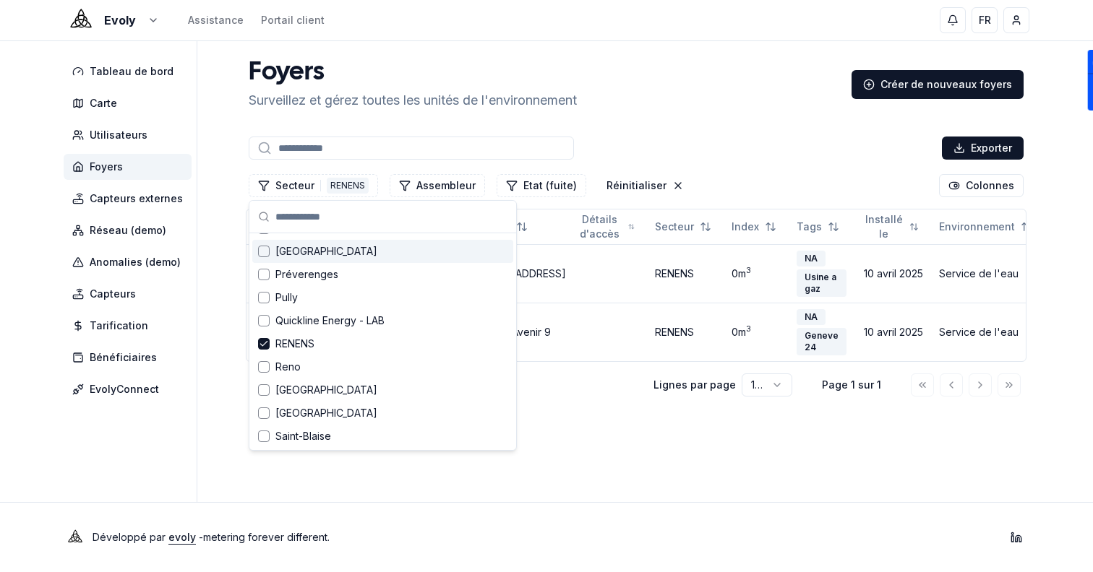
click at [701, 127] on div "Foyers Surveillez et gérez toutes les unités de l'environnement Créer de nouvea…" at bounding box center [636, 229] width 786 height 341
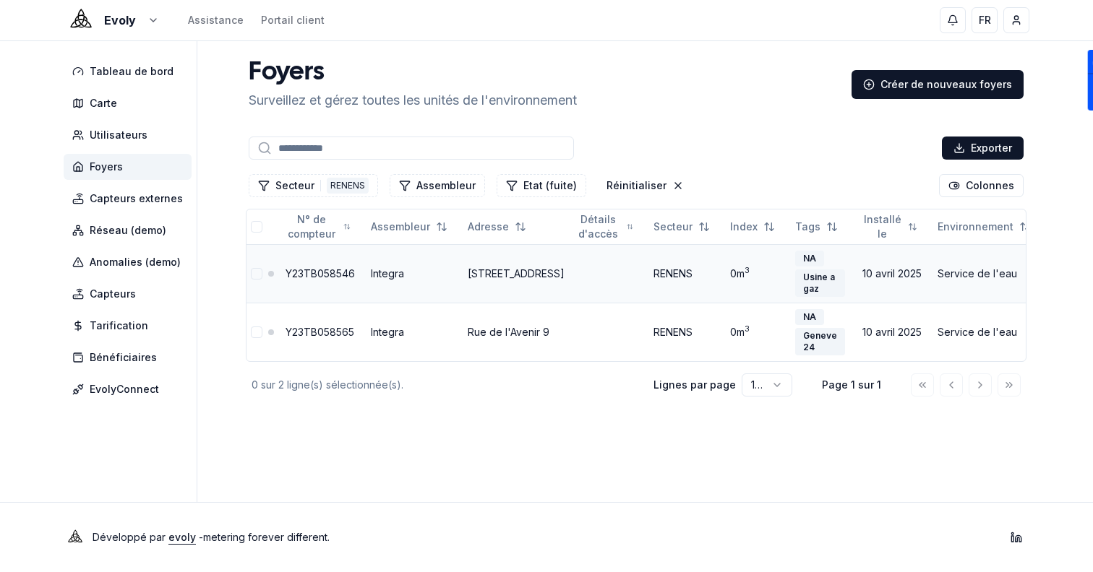
scroll to position [0, 0]
